Goal: Task Accomplishment & Management: Use online tool/utility

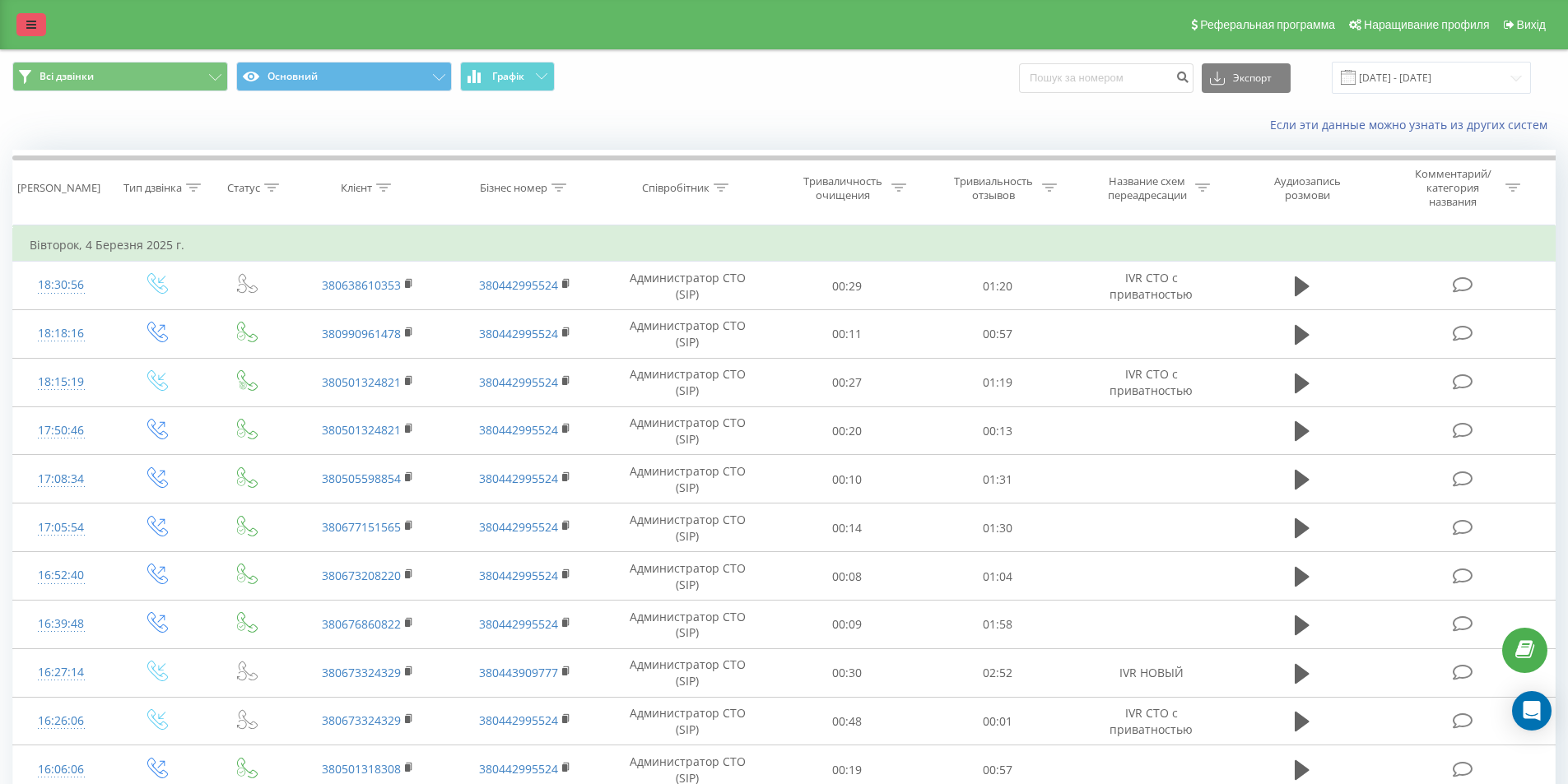
click at [35, 26] on icon at bounding box center [31, 25] width 10 height 12
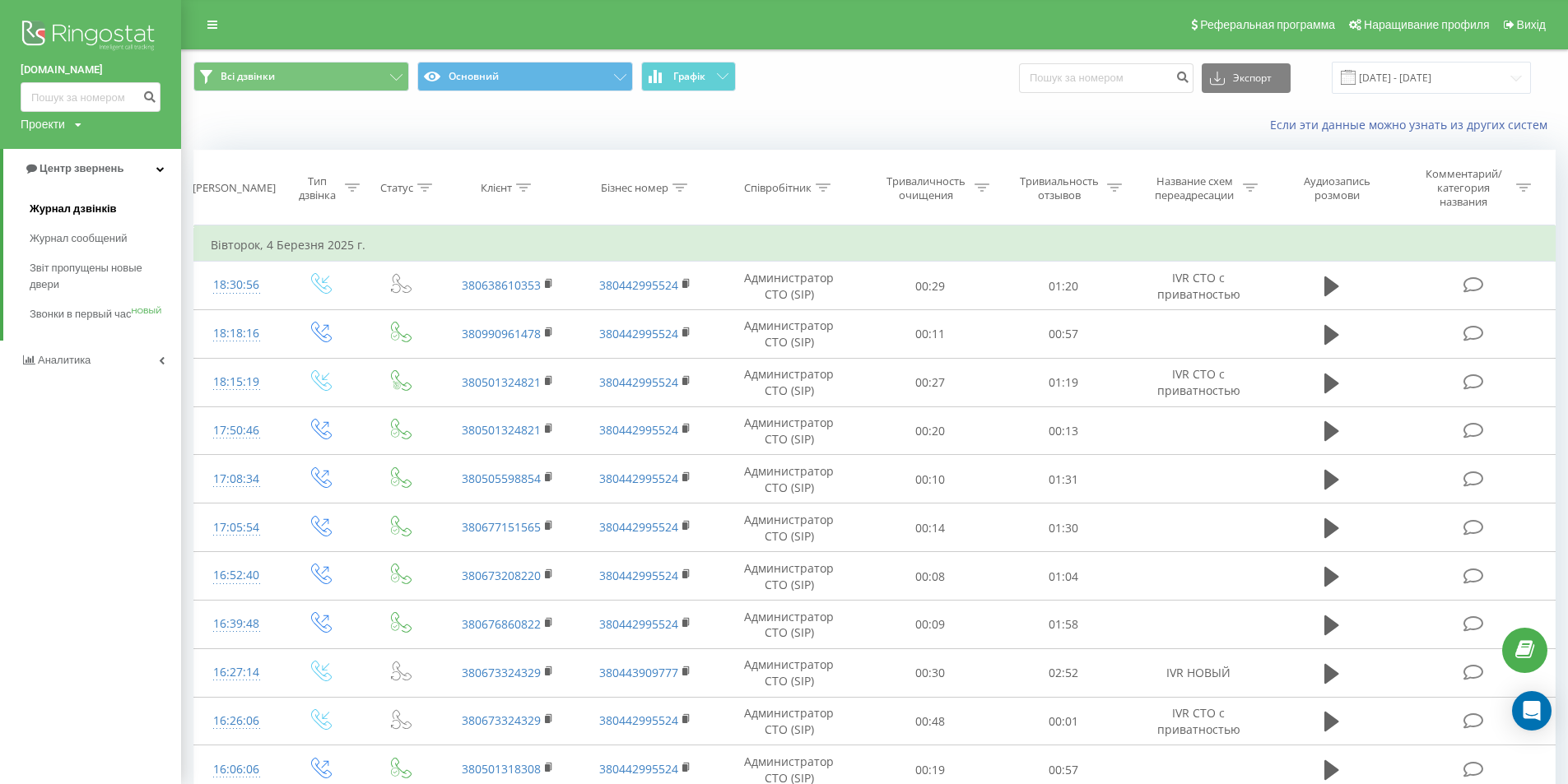
click at [65, 216] on span "Журнал дзвінків" at bounding box center [73, 209] width 87 height 17
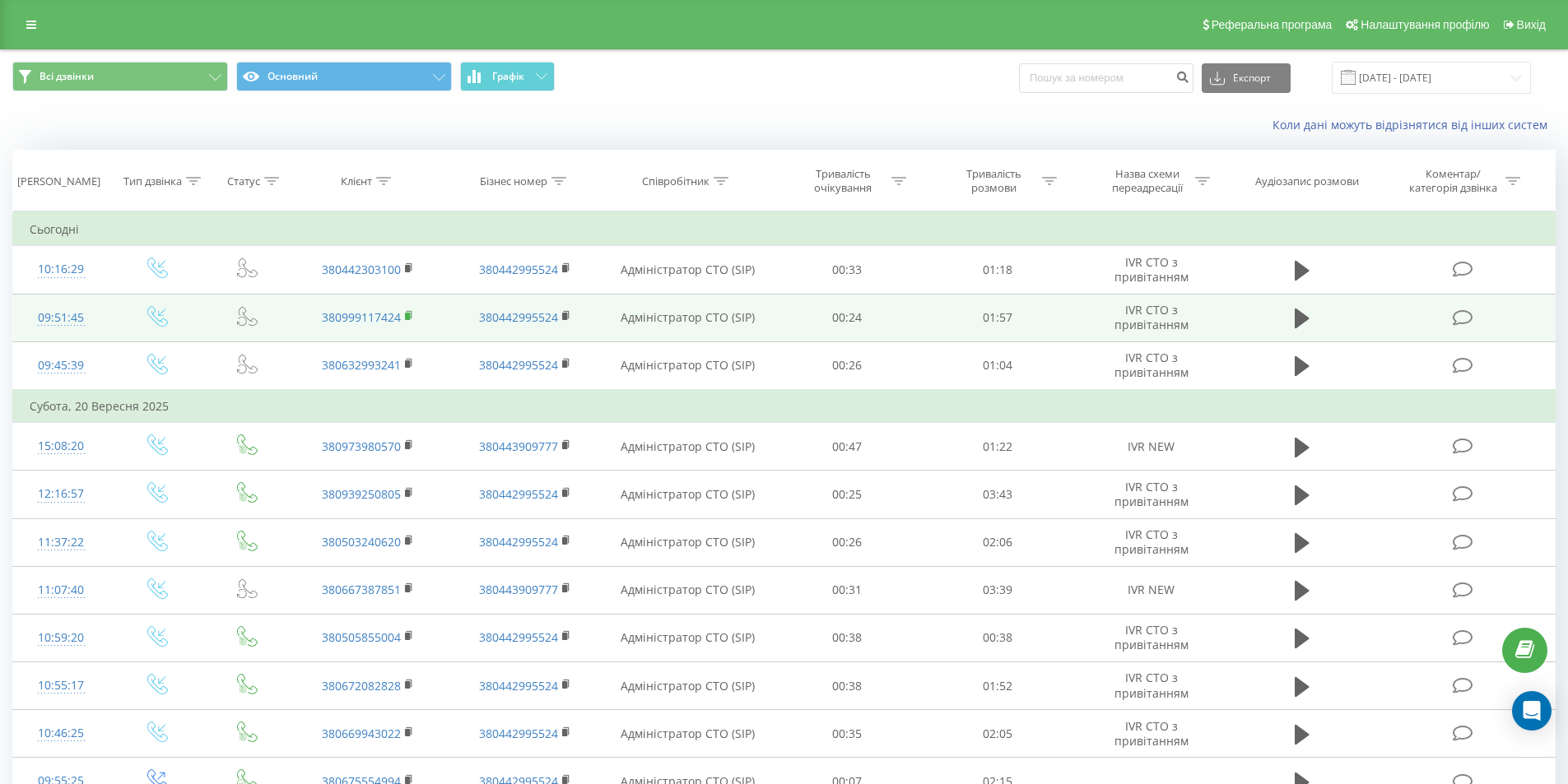
click at [411, 314] on icon at bounding box center [409, 316] width 9 height 12
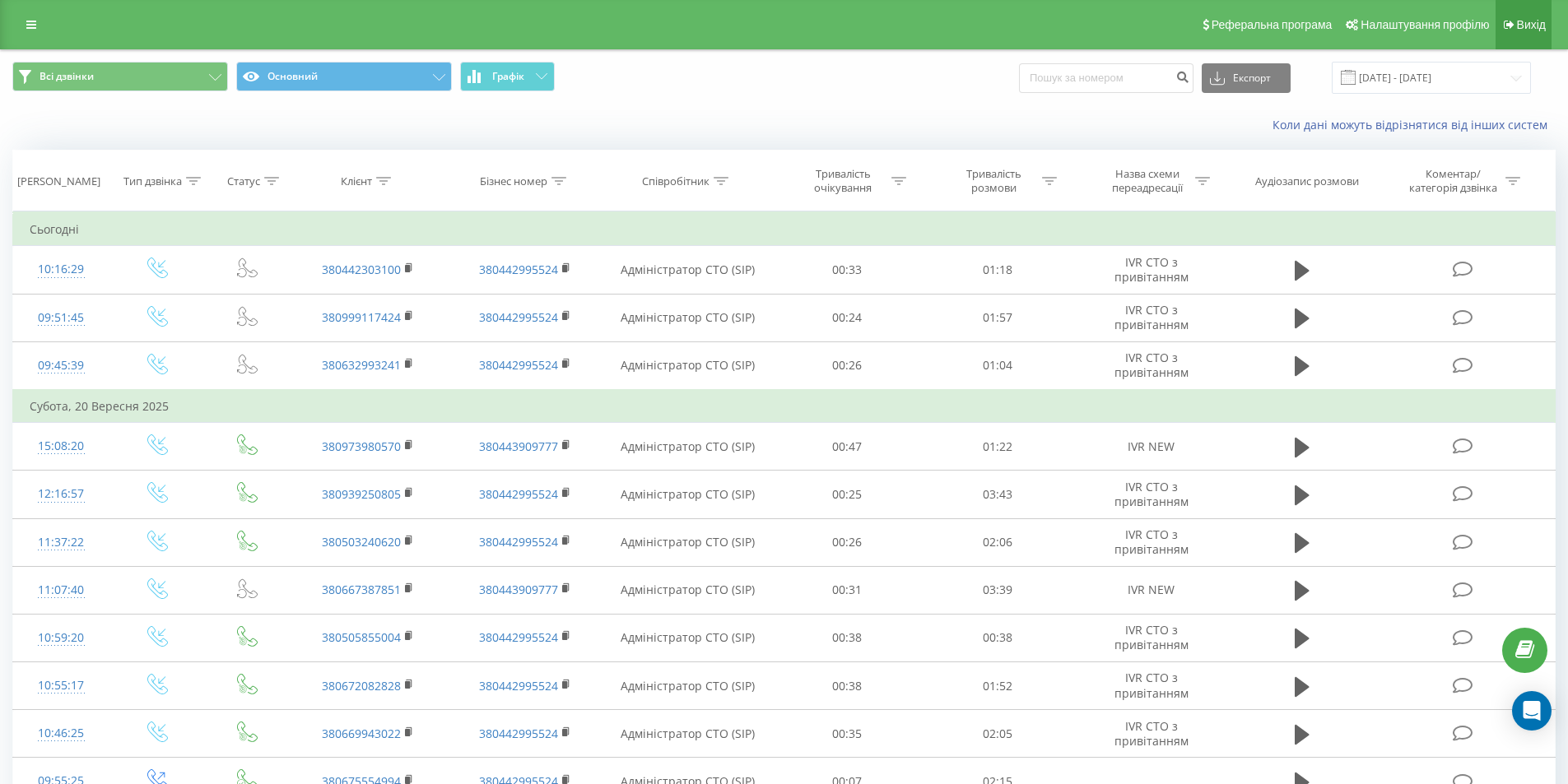
click at [1522, 27] on span "Вихід" at bounding box center [1531, 25] width 28 height 13
